Goal: Navigation & Orientation: Find specific page/section

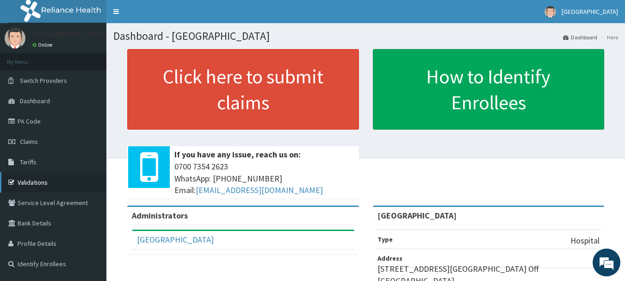
click at [11, 182] on icon at bounding box center [12, 182] width 9 height 6
